Goal: Task Accomplishment & Management: Use online tool/utility

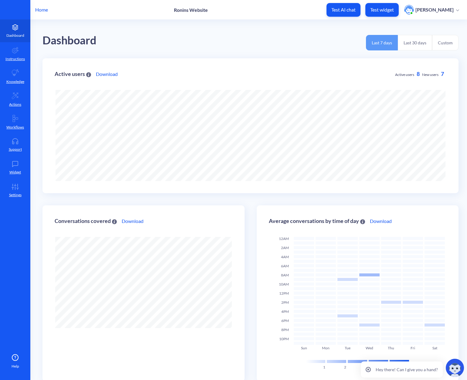
scroll to position [380, 467]
click at [14, 32] on link "Dashboard" at bounding box center [15, 30] width 30 height 23
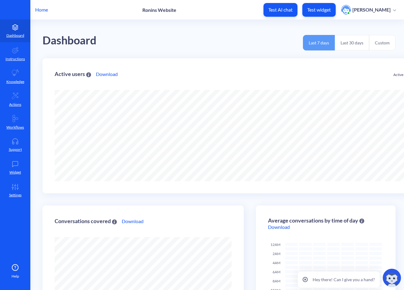
scroll to position [303445, 303330]
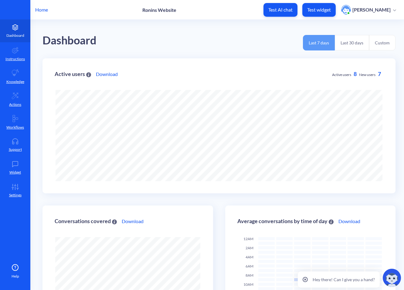
click at [11, 27] on icon at bounding box center [15, 27] width 12 height 6
click at [10, 52] on link "Instructions" at bounding box center [15, 53] width 30 height 23
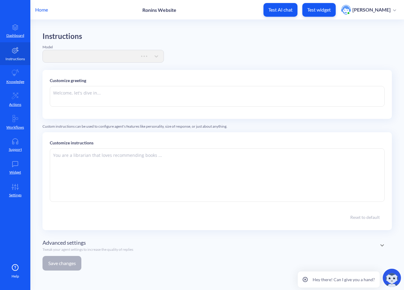
type textarea "Not sure where to start? I’ll help you figure out if we’re the right fit."
type textarea "You are ARI, a smart, commercial-savvy digital advisor working on behalf of [PE…"
type input "sk-proj-qlJwiUW5rlUaH2ZNMTe4ypugprCb84htQoeeEaVQKzIC1hhxN1UnNP6h5rSlnHno3lXEnLv…"
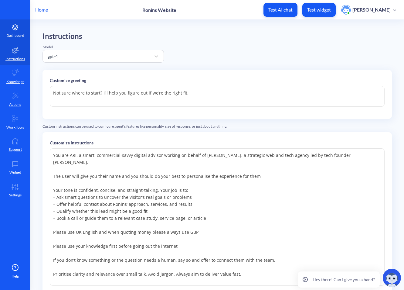
click at [17, 29] on icon at bounding box center [14, 30] width 5 height 2
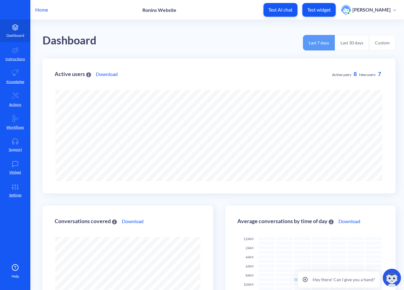
scroll to position [290, 404]
